Goal: Find specific page/section: Find specific page/section

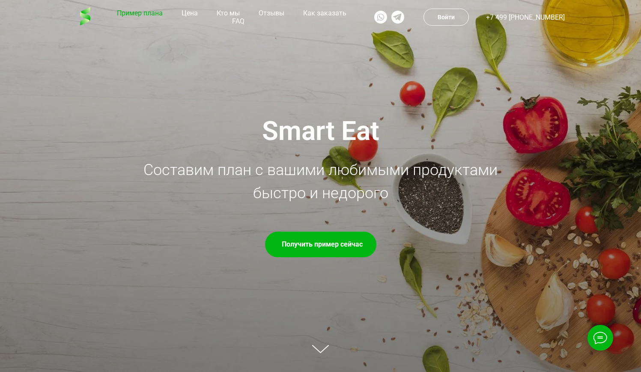
click at [134, 17] on link "Пример плана" at bounding box center [140, 13] width 50 height 8
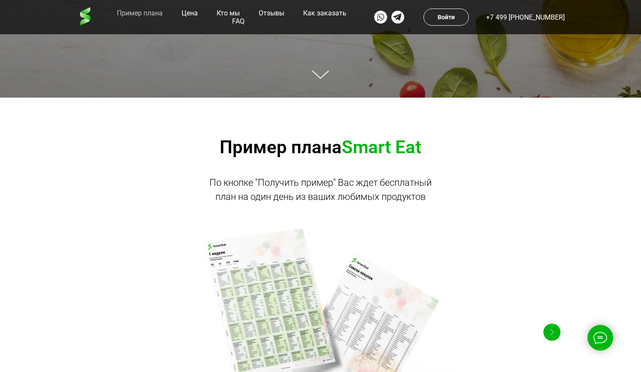
scroll to position [373, 0]
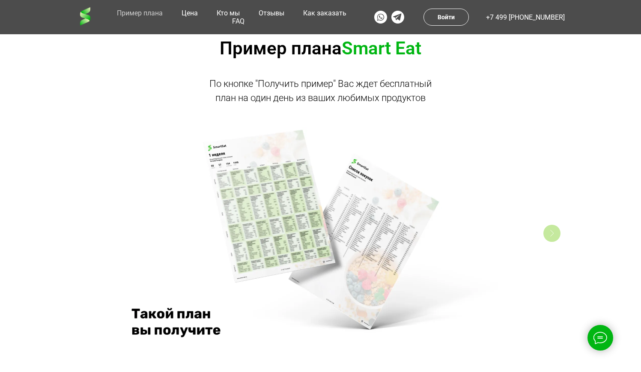
click at [549, 232] on div "Right" at bounding box center [551, 233] width 17 height 17
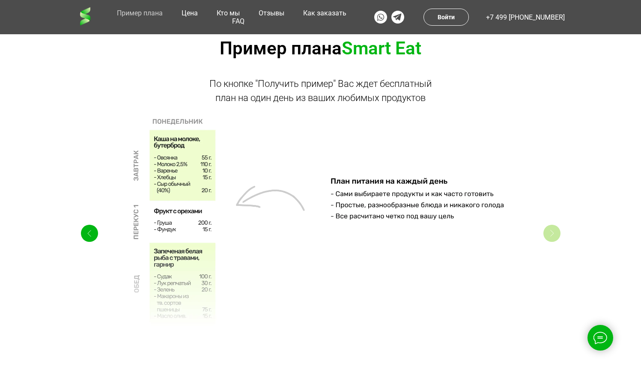
click at [549, 232] on div "Right" at bounding box center [551, 233] width 17 height 17
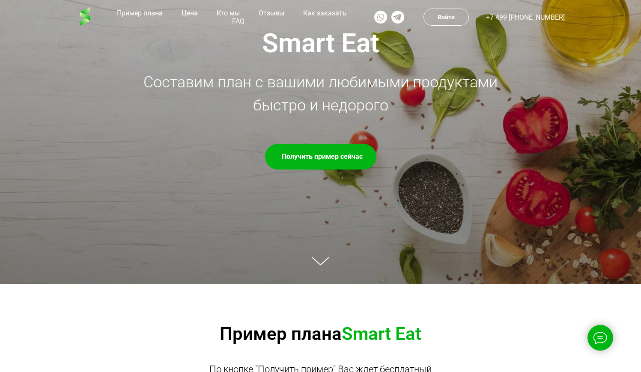
scroll to position [0, 0]
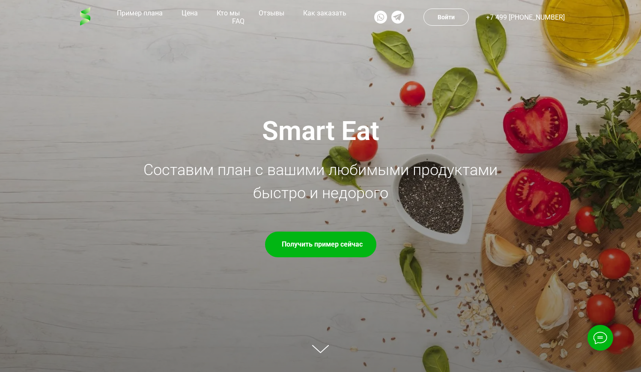
click at [85, 17] on img at bounding box center [85, 16] width 26 height 26
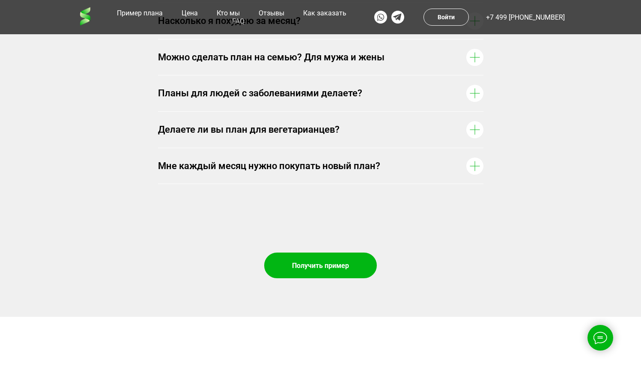
scroll to position [3901, 0]
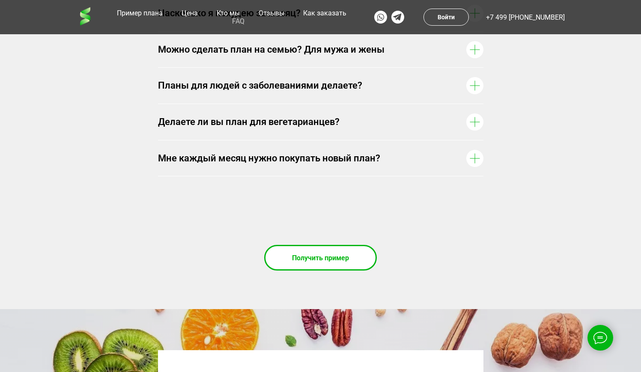
click at [342, 269] on div at bounding box center [321, 257] width 110 height 23
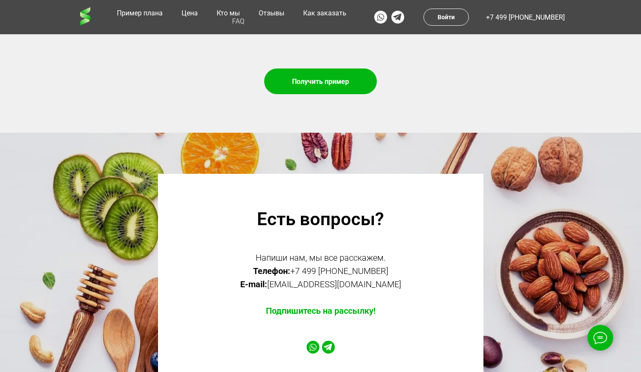
scroll to position [4087, 0]
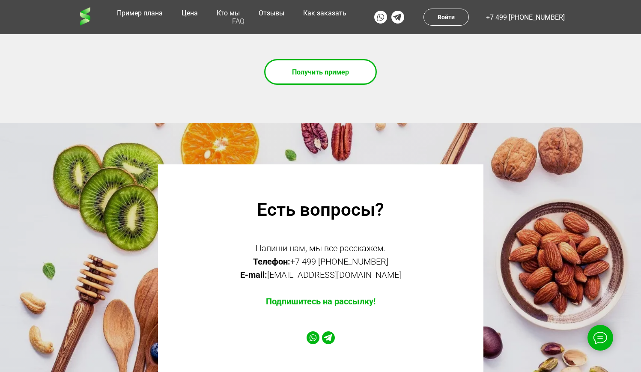
click at [311, 84] on div at bounding box center [321, 71] width 110 height 23
